Goal: Task Accomplishment & Management: Use online tool/utility

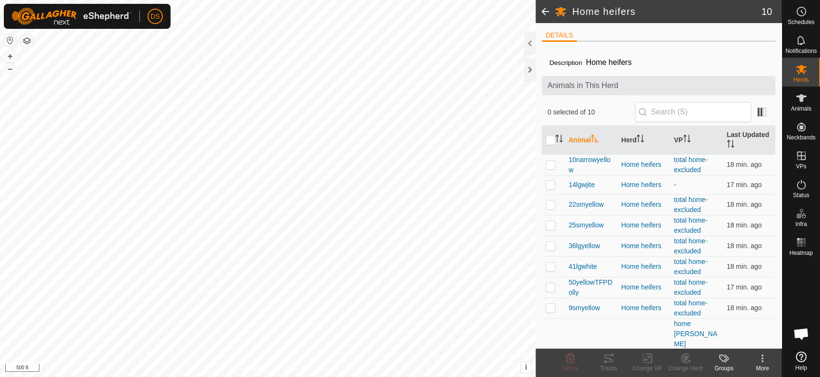
scroll to position [1398, 0]
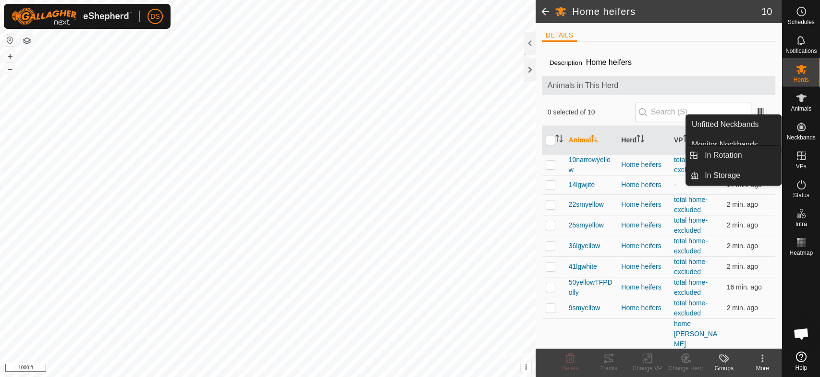
drag, startPoint x: 794, startPoint y: 150, endPoint x: 796, endPoint y: 157, distance: 6.7
click at [797, 157] on icon at bounding box center [801, 155] width 9 height 9
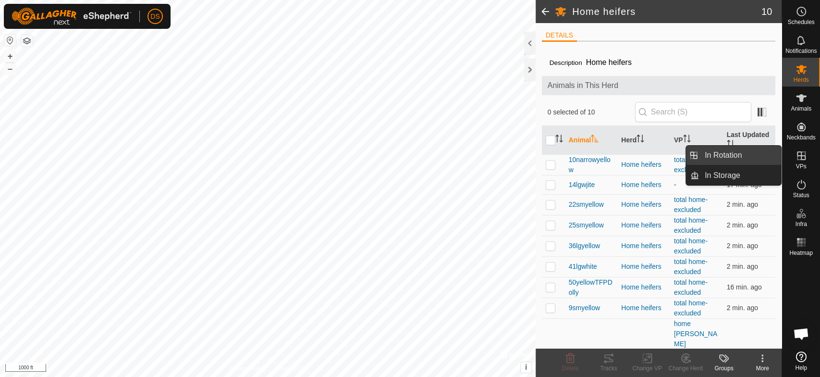
click at [738, 149] on link "In Rotation" at bounding box center [740, 155] width 82 height 19
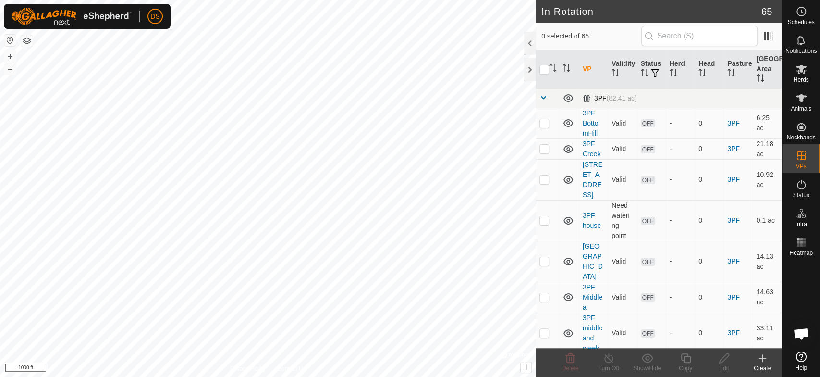
click at [540, 97] on span at bounding box center [543, 98] width 8 height 8
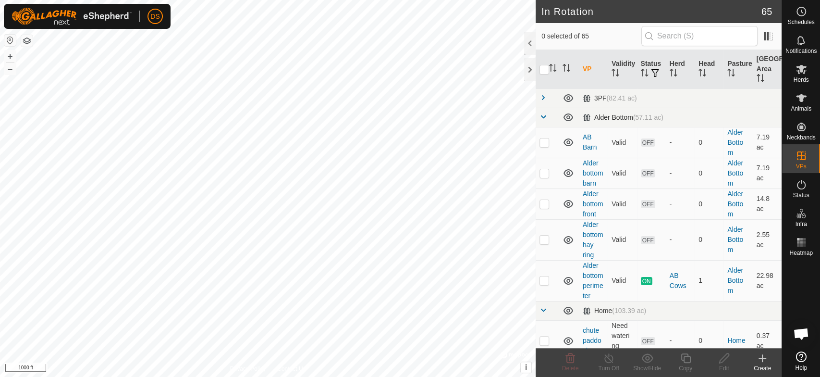
click at [543, 117] on span at bounding box center [543, 117] width 8 height 8
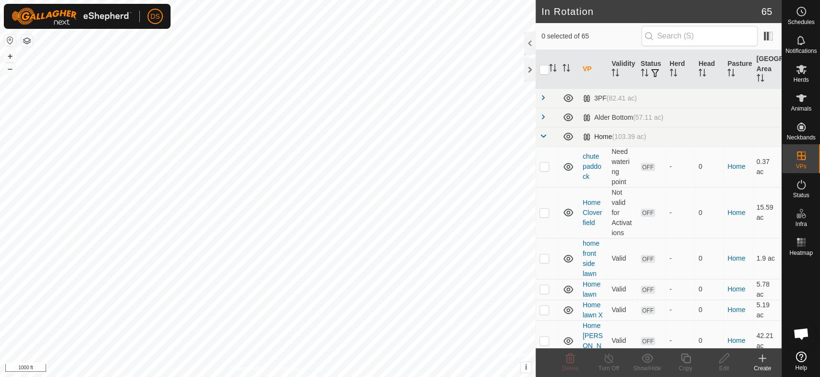
click at [543, 134] on span at bounding box center [543, 136] width 8 height 8
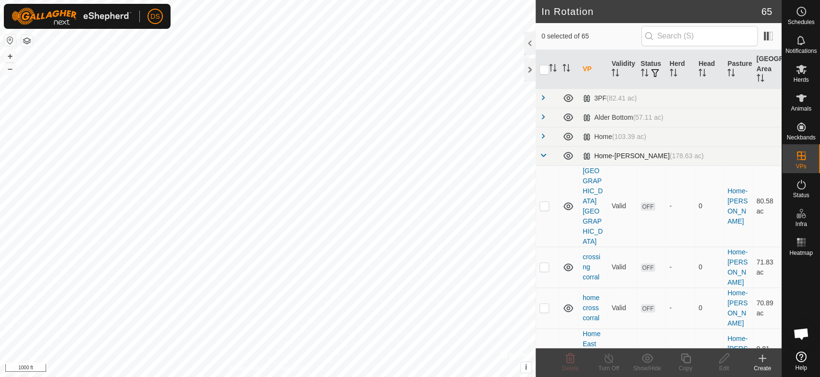
click at [542, 154] on span at bounding box center [543, 155] width 8 height 8
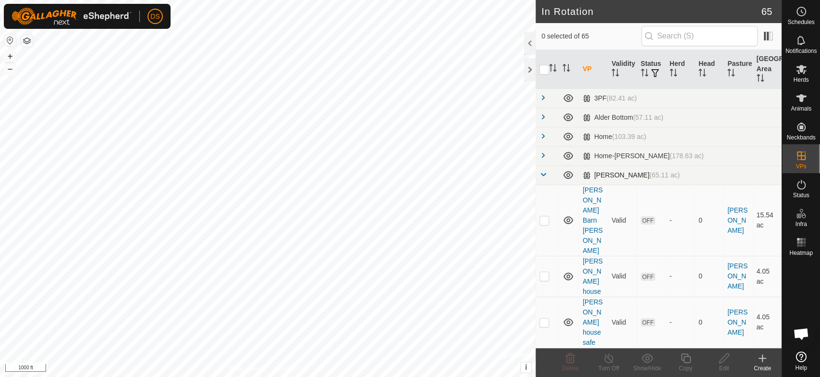
click at [541, 176] on span at bounding box center [543, 175] width 8 height 8
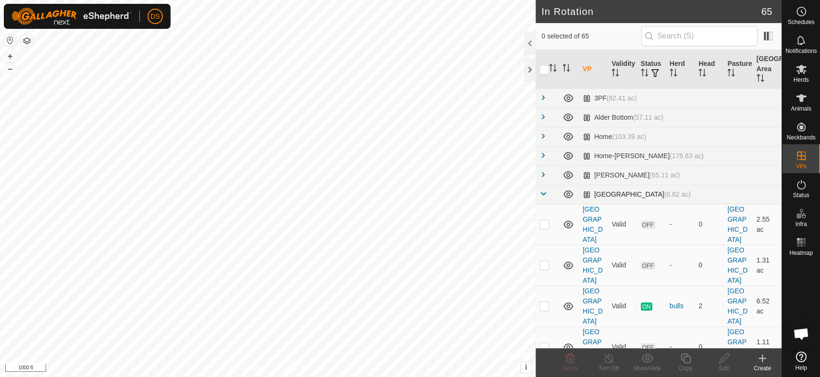
click at [546, 195] on span at bounding box center [543, 194] width 8 height 8
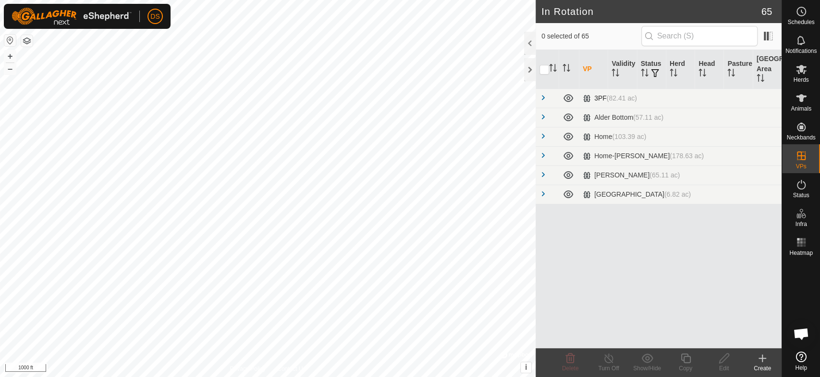
click at [542, 95] on span at bounding box center [543, 98] width 8 height 8
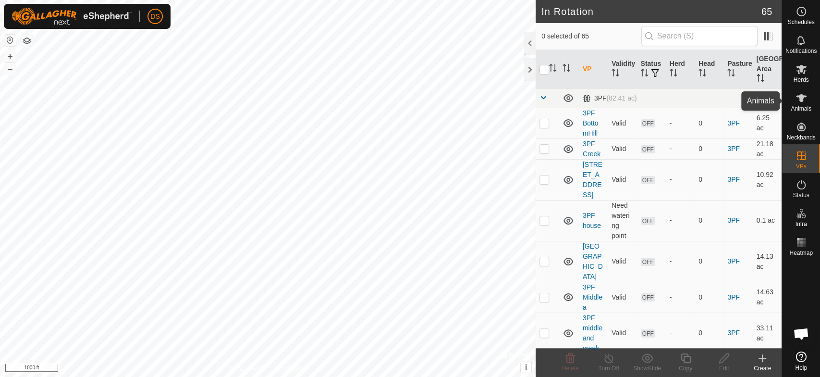
click at [800, 97] on icon at bounding box center [801, 98] width 11 height 8
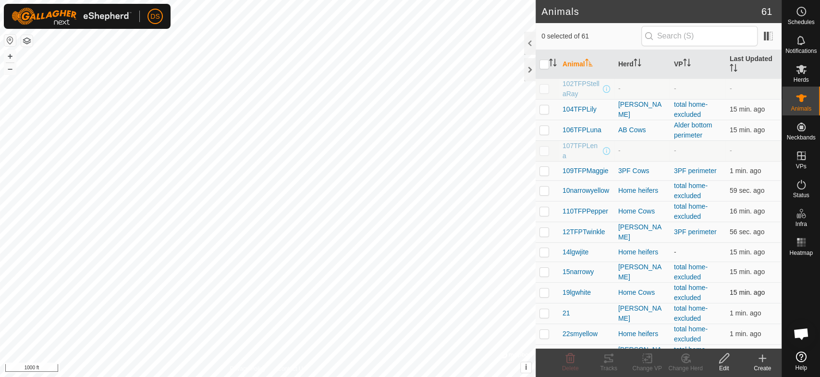
click at [542, 290] on p-checkbox at bounding box center [544, 292] width 10 height 8
checkbox input "true"
click at [607, 361] on icon at bounding box center [608, 358] width 9 height 8
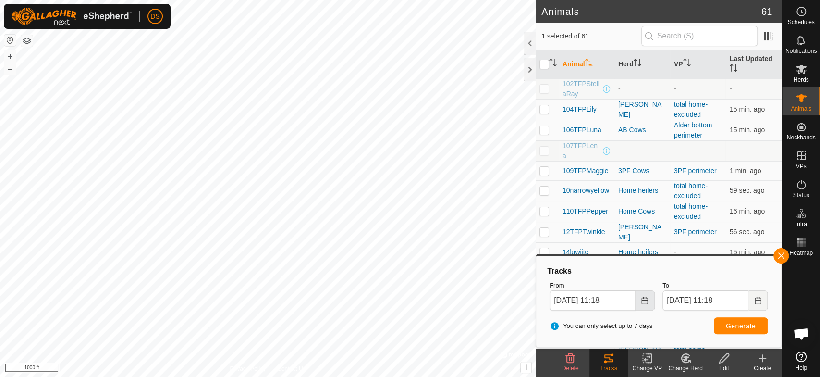
click at [644, 300] on icon "Choose Date" at bounding box center [645, 300] width 8 height 8
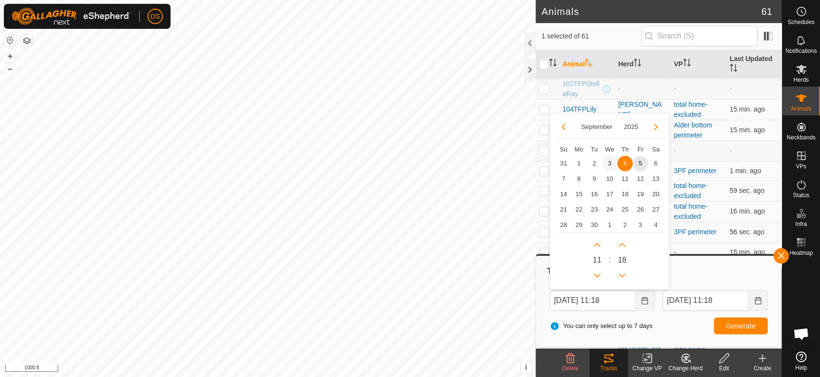
click at [609, 163] on span "3" at bounding box center [609, 163] width 15 height 15
type input "[DATE] 11:18"
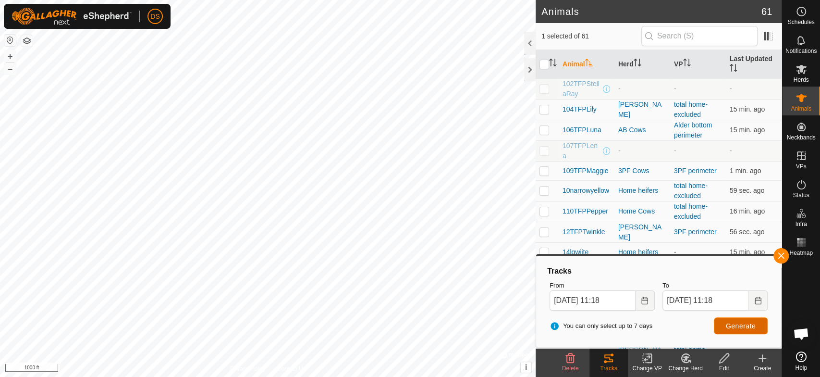
click at [726, 319] on button "Generate" at bounding box center [741, 325] width 54 height 17
click at [368, 376] on html "DS Schedules Notifications Herds Animals Neckbands VPs Status Infra Heatmap Hel…" at bounding box center [410, 188] width 820 height 377
click at [782, 256] on button "button" at bounding box center [780, 255] width 15 height 15
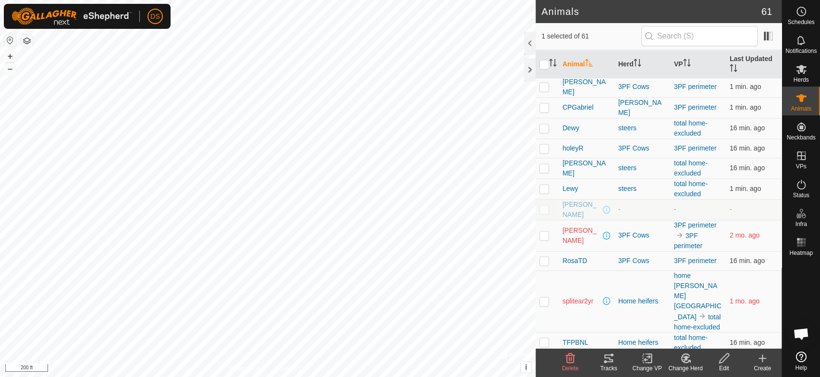
scroll to position [1004, 0]
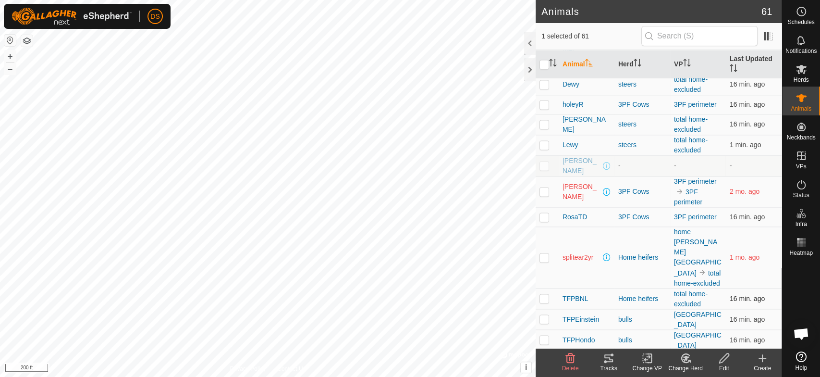
click at [543, 294] on p-checkbox at bounding box center [544, 298] width 10 height 8
checkbox input "true"
click at [643, 358] on icon at bounding box center [647, 358] width 12 height 12
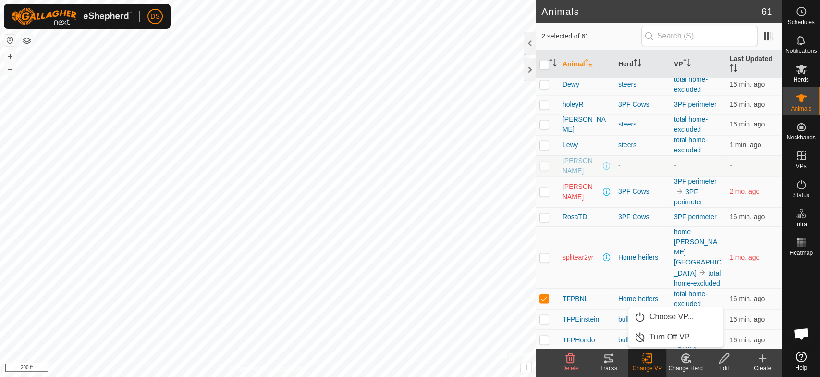
click at [605, 359] on icon at bounding box center [609, 358] width 12 height 12
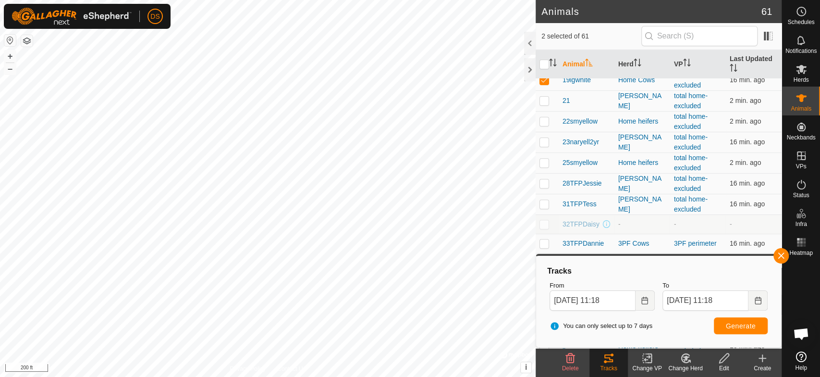
scroll to position [150, 0]
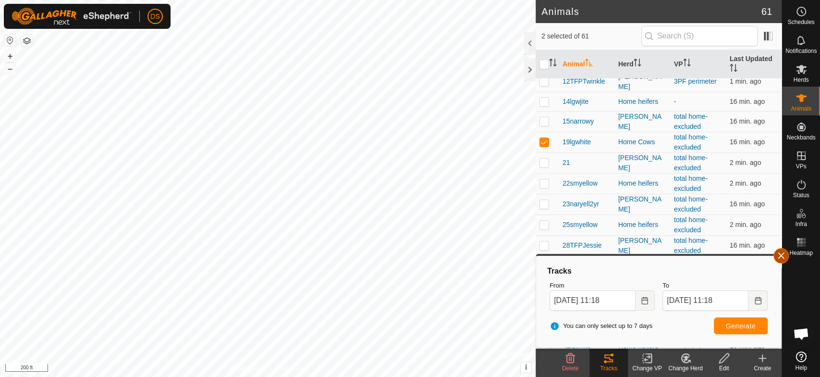
click at [779, 256] on button "button" at bounding box center [780, 255] width 15 height 15
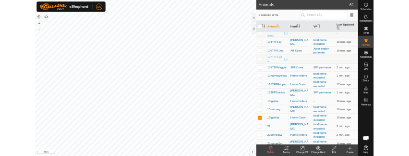
scroll to position [0, 0]
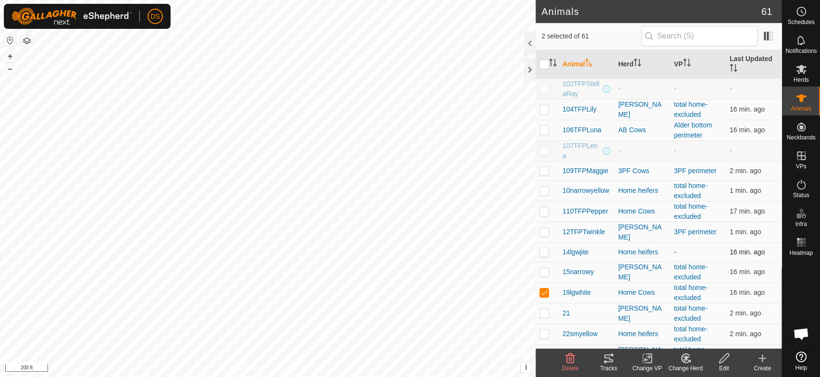
click at [541, 250] on p-checkbox at bounding box center [544, 252] width 10 height 8
checkbox input "true"
click at [542, 291] on p-checkbox at bounding box center [544, 292] width 10 height 8
checkbox input "false"
click at [606, 357] on icon at bounding box center [608, 358] width 9 height 8
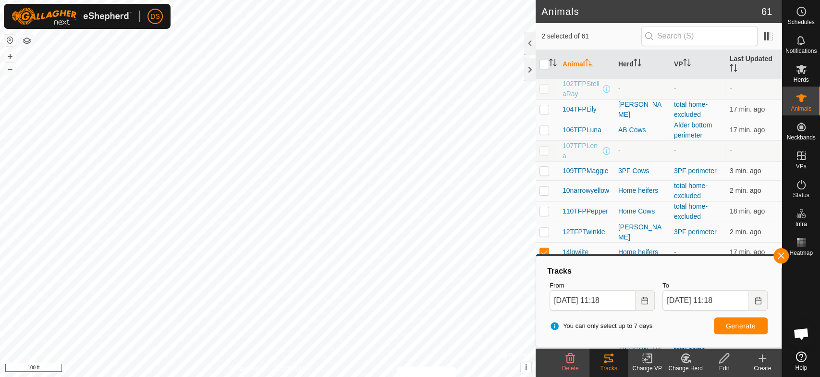
click at [427, 376] on html "DS Schedules Notifications Herds Animals Neckbands VPs Status Infra Heatmap Hel…" at bounding box center [410, 188] width 820 height 377
click at [529, 73] on div at bounding box center [530, 69] width 12 height 23
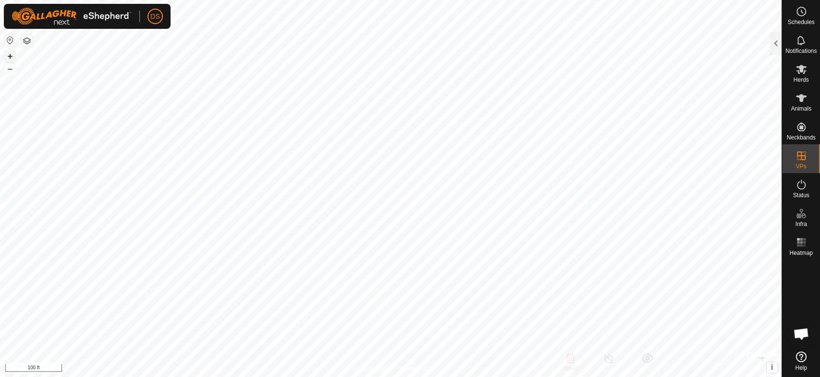
checkbox input "true"
checkbox input "false"
checkbox input "true"
click at [797, 104] on es-animals-svg-icon at bounding box center [801, 97] width 17 height 15
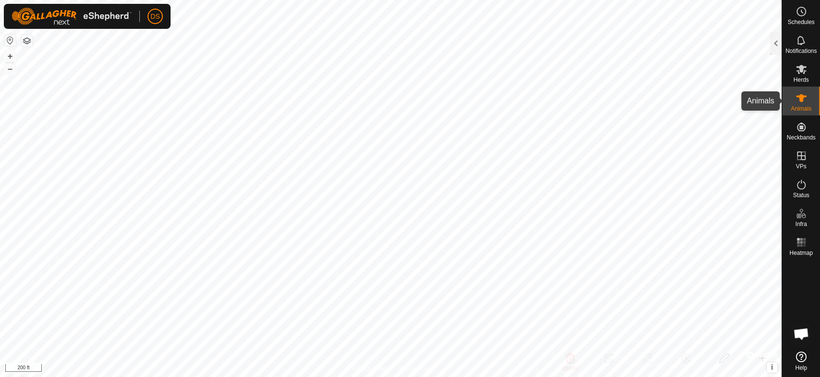
click at [798, 97] on icon at bounding box center [801, 98] width 12 height 12
click at [774, 34] on div at bounding box center [776, 43] width 12 height 23
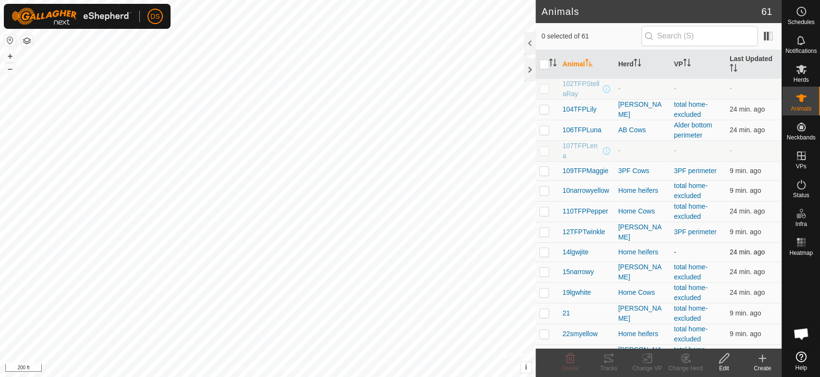
click at [541, 250] on p-checkbox at bounding box center [544, 252] width 10 height 8
checkbox input "true"
click at [606, 359] on icon at bounding box center [609, 358] width 12 height 12
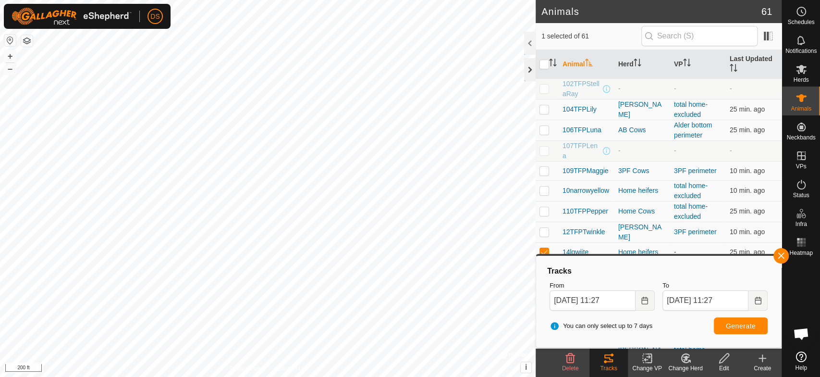
click at [527, 69] on div at bounding box center [530, 69] width 12 height 23
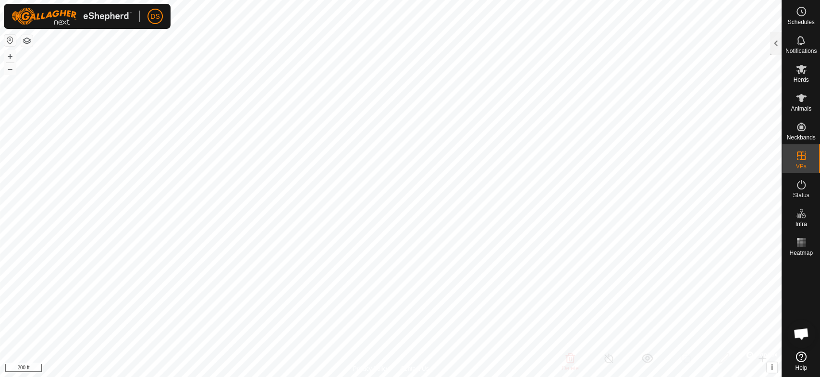
checkbox input "true"
checkbox input "false"
click at [797, 97] on icon at bounding box center [801, 98] width 11 height 8
click at [774, 42] on div at bounding box center [776, 43] width 12 height 23
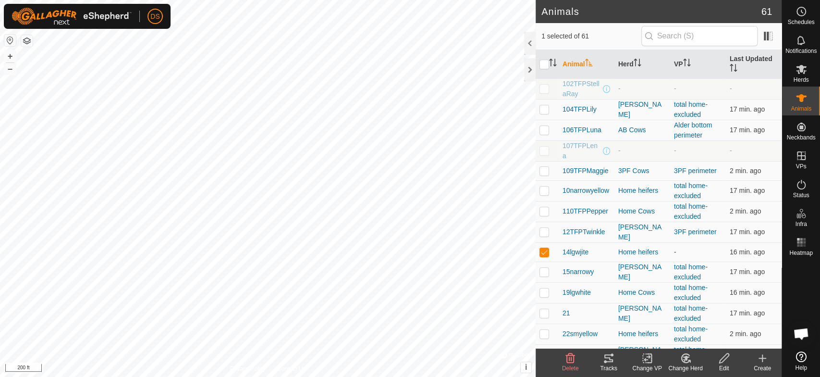
click at [607, 358] on icon at bounding box center [609, 358] width 12 height 12
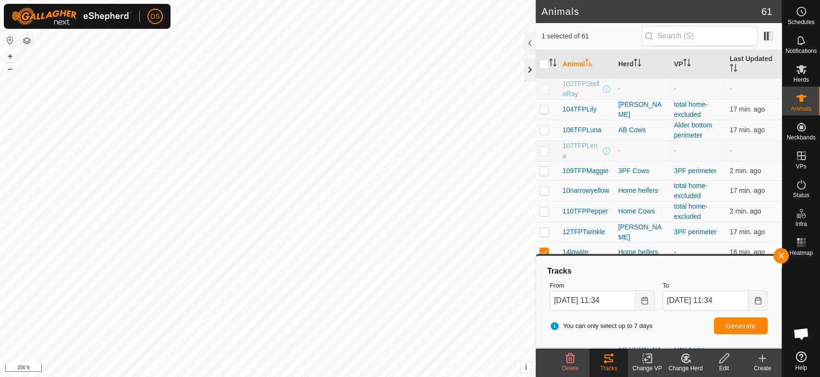
click at [530, 72] on div at bounding box center [530, 69] width 12 height 23
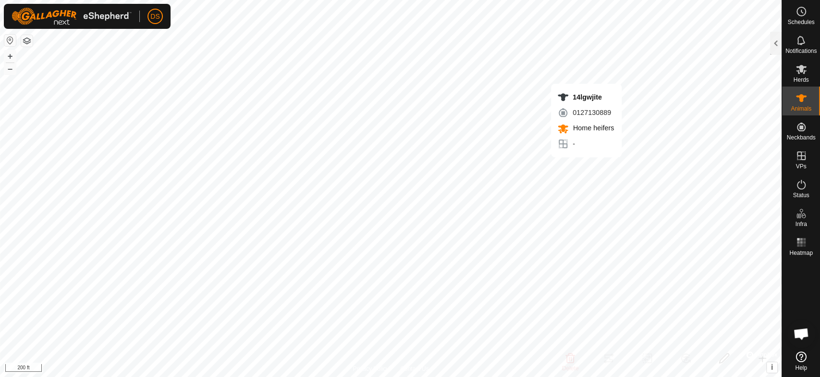
checkbox input "true"
click at [773, 38] on div at bounding box center [776, 43] width 12 height 23
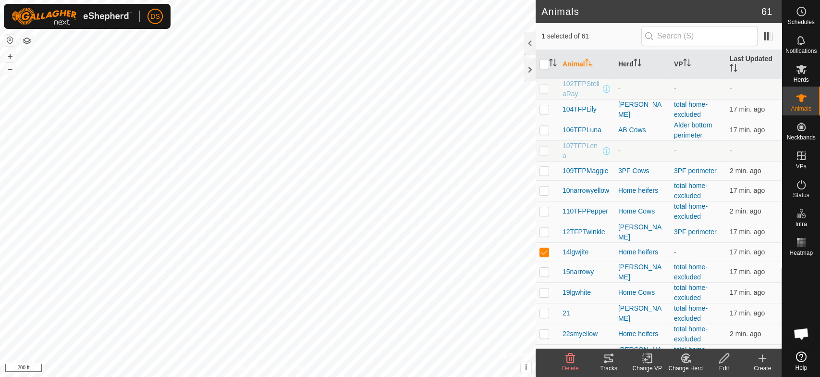
click at [609, 363] on icon at bounding box center [609, 358] width 12 height 12
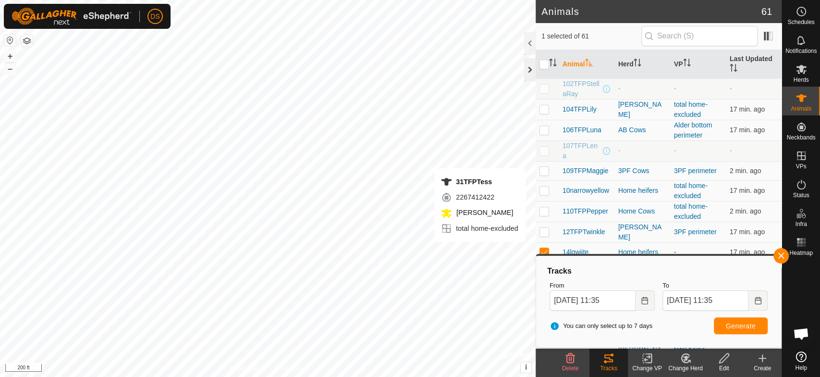
click at [530, 72] on div at bounding box center [530, 69] width 12 height 23
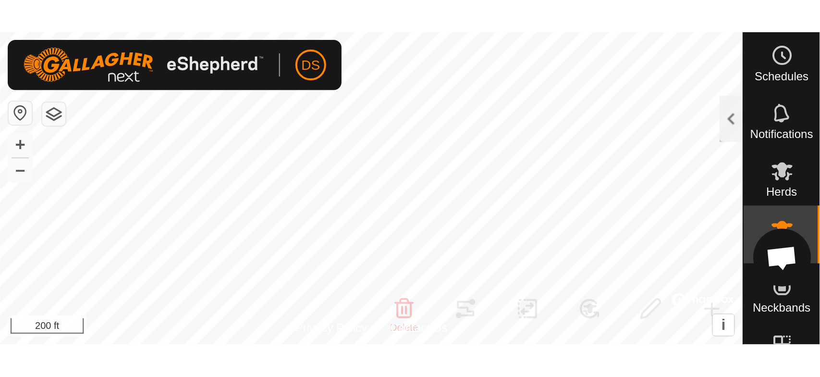
scroll to position [1583, 0]
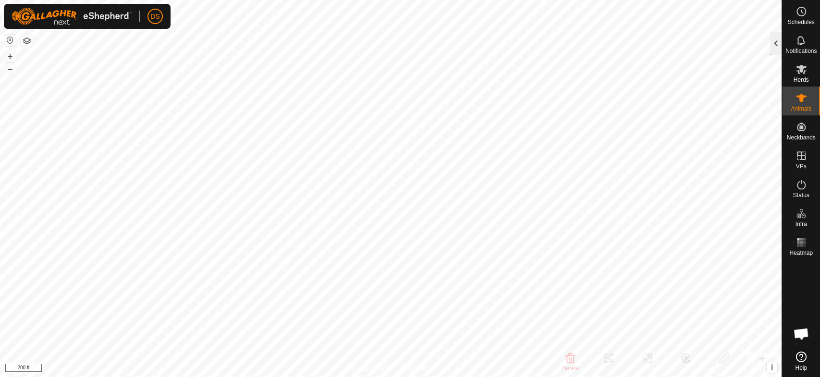
click at [775, 44] on div at bounding box center [776, 43] width 12 height 23
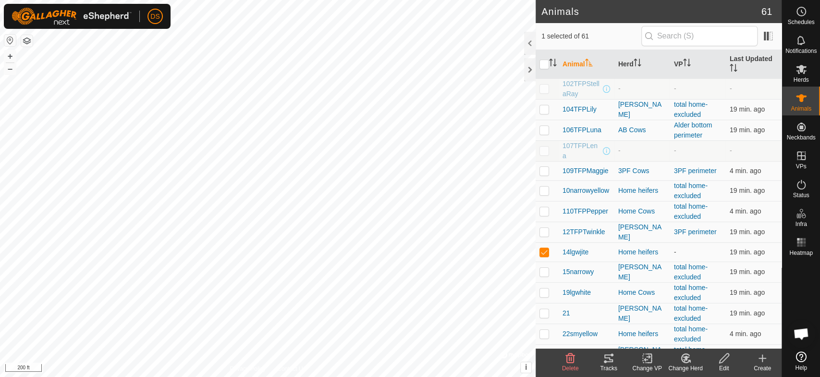
click at [606, 364] on div "Tracks" at bounding box center [608, 368] width 38 height 9
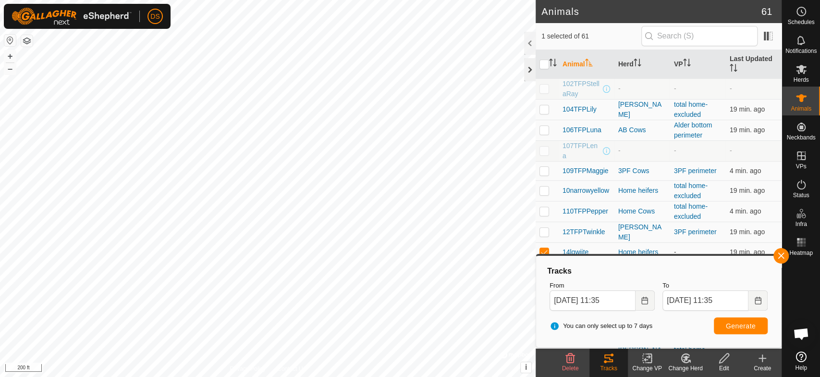
click at [526, 64] on div at bounding box center [530, 69] width 12 height 23
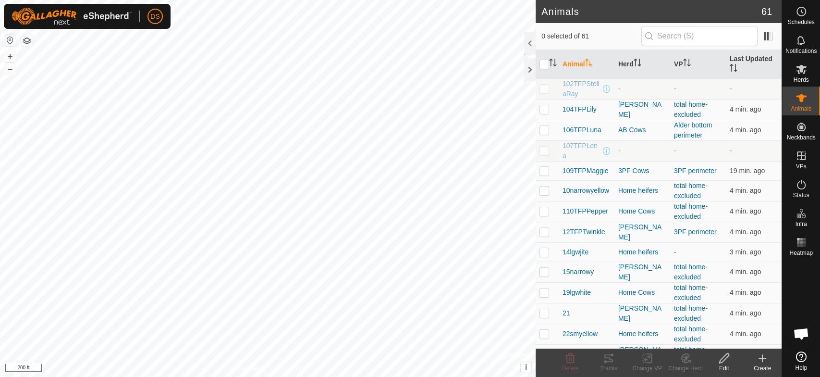
scroll to position [1583, 0]
